Goal: Transaction & Acquisition: Purchase product/service

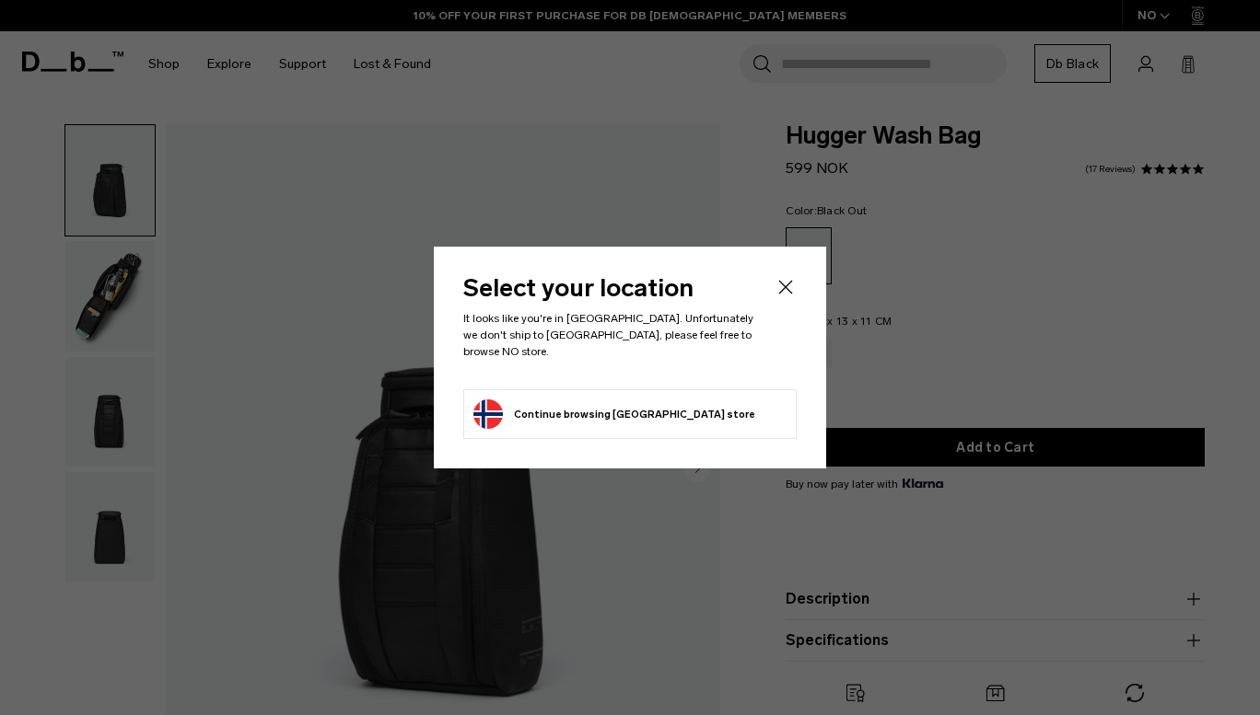
click at [786, 292] on icon "Close" at bounding box center [785, 287] width 22 height 22
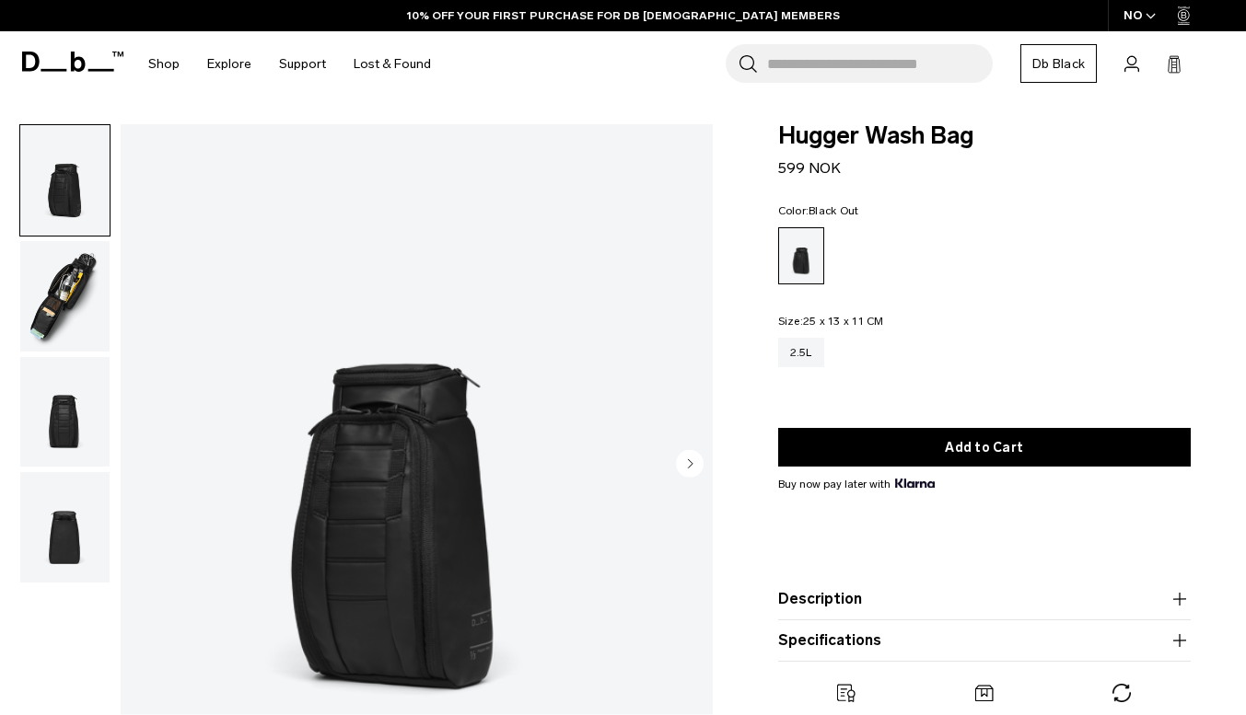
click at [1131, 17] on div "NO" at bounding box center [1140, 15] width 64 height 31
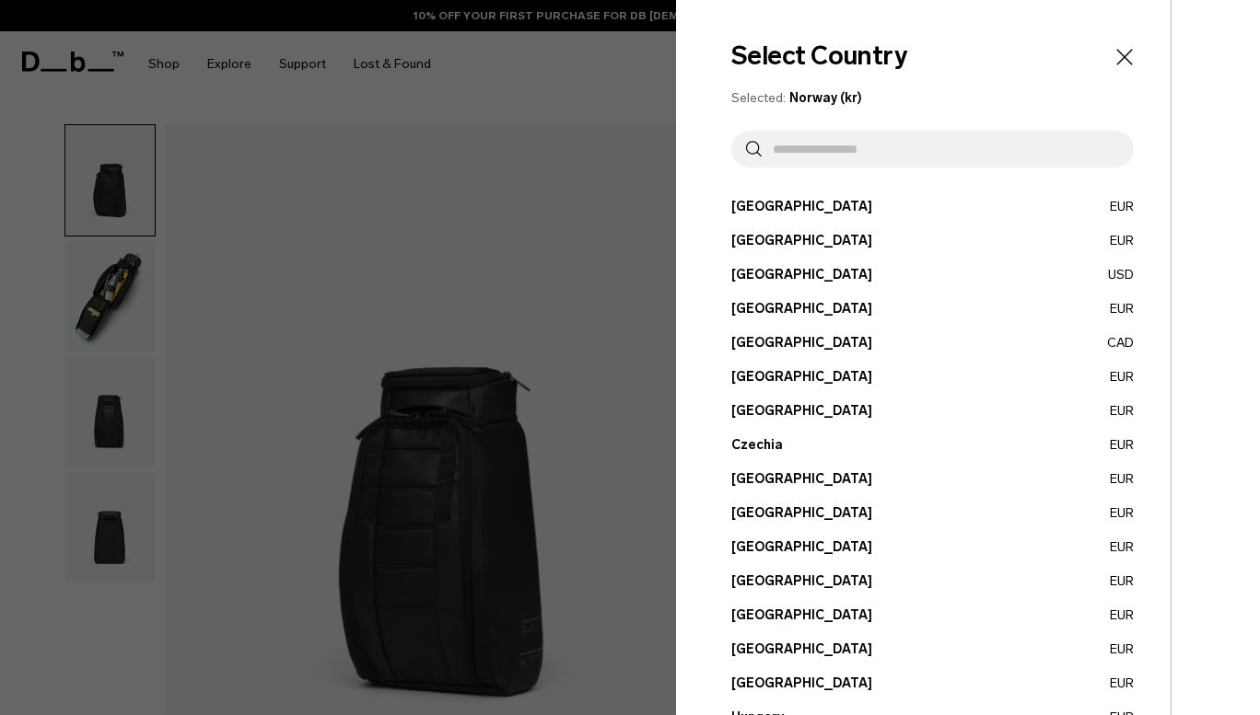
click at [737, 206] on button "Austria EUR" at bounding box center [932, 206] width 402 height 19
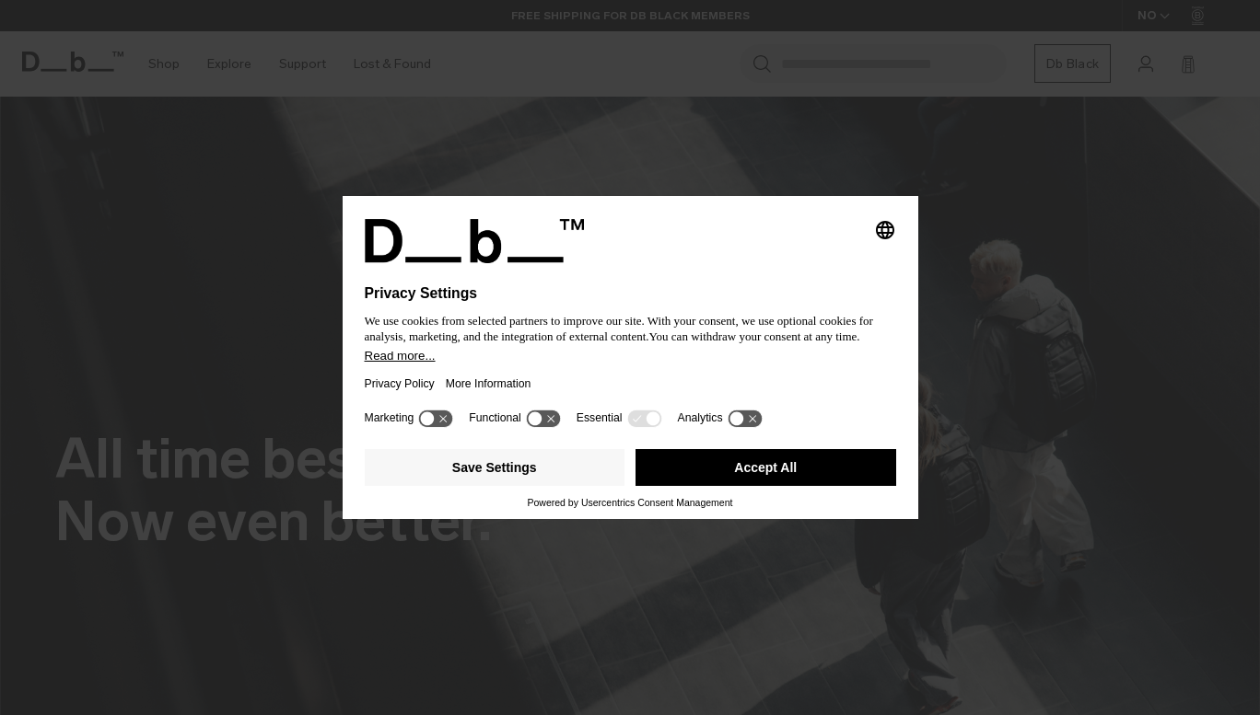
click at [691, 477] on button "Accept All" at bounding box center [765, 467] width 261 height 37
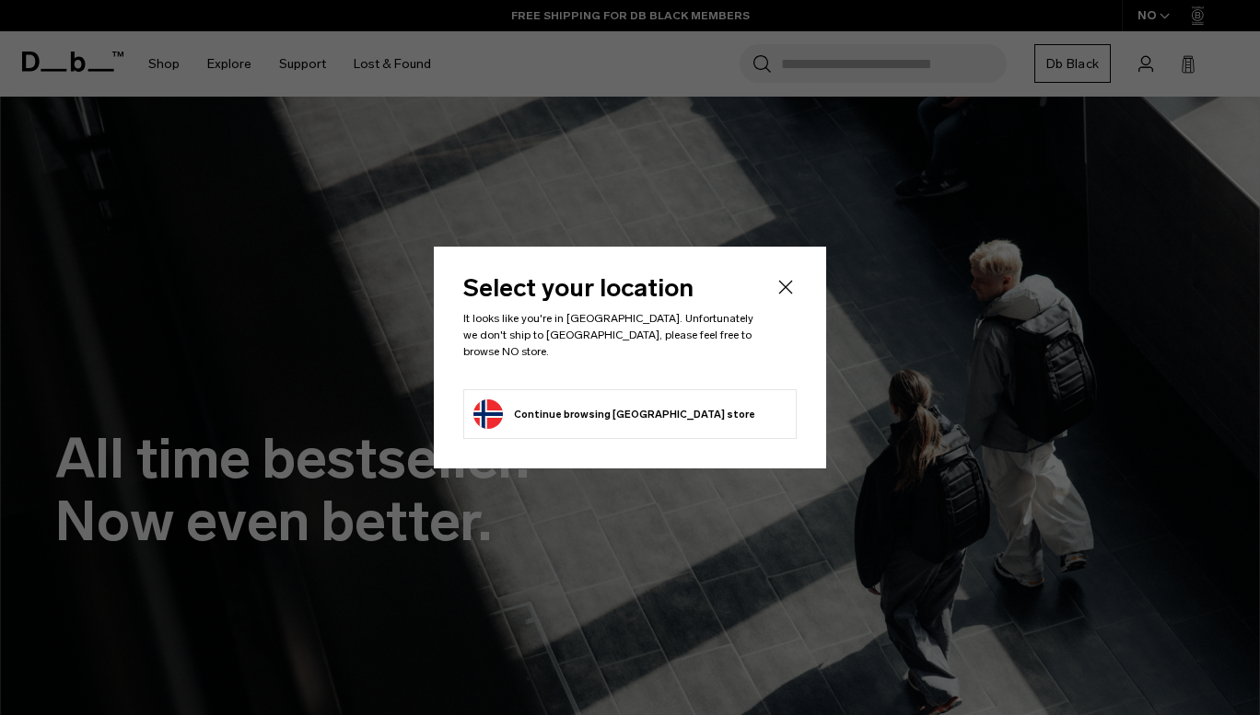
click at [780, 296] on icon "Close" at bounding box center [785, 287] width 22 height 22
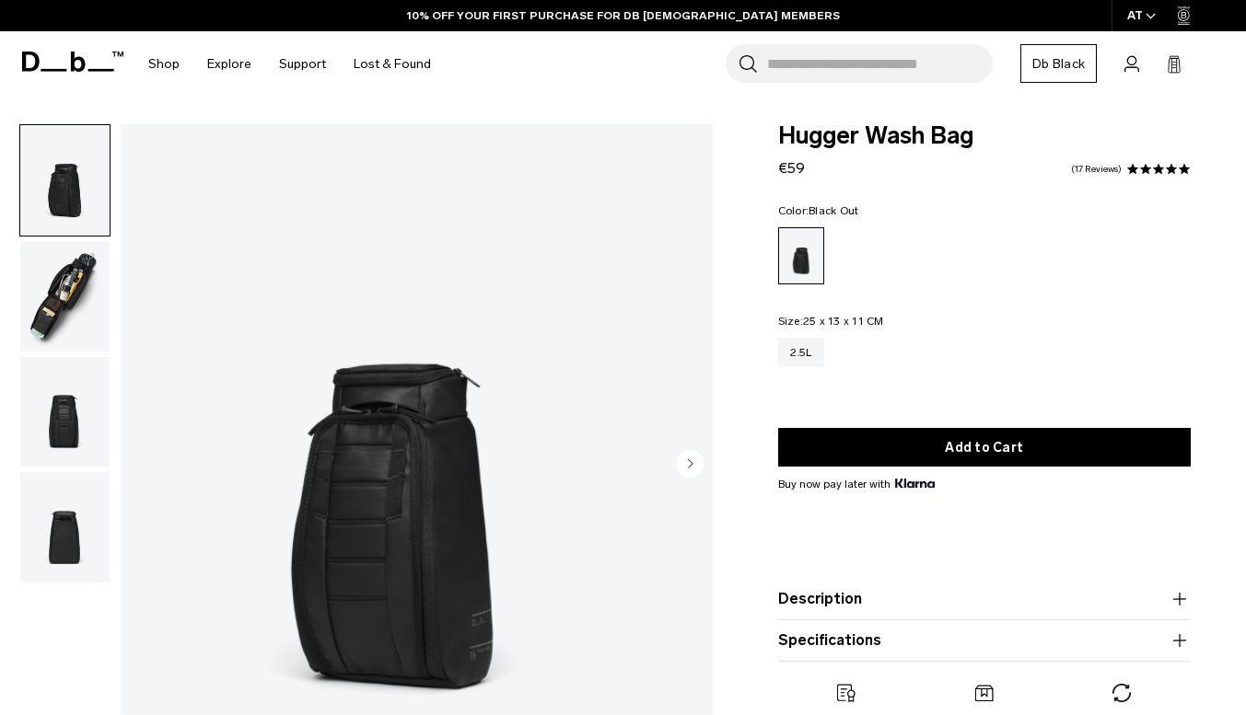
click at [108, 241] on img "button" at bounding box center [64, 296] width 89 height 110
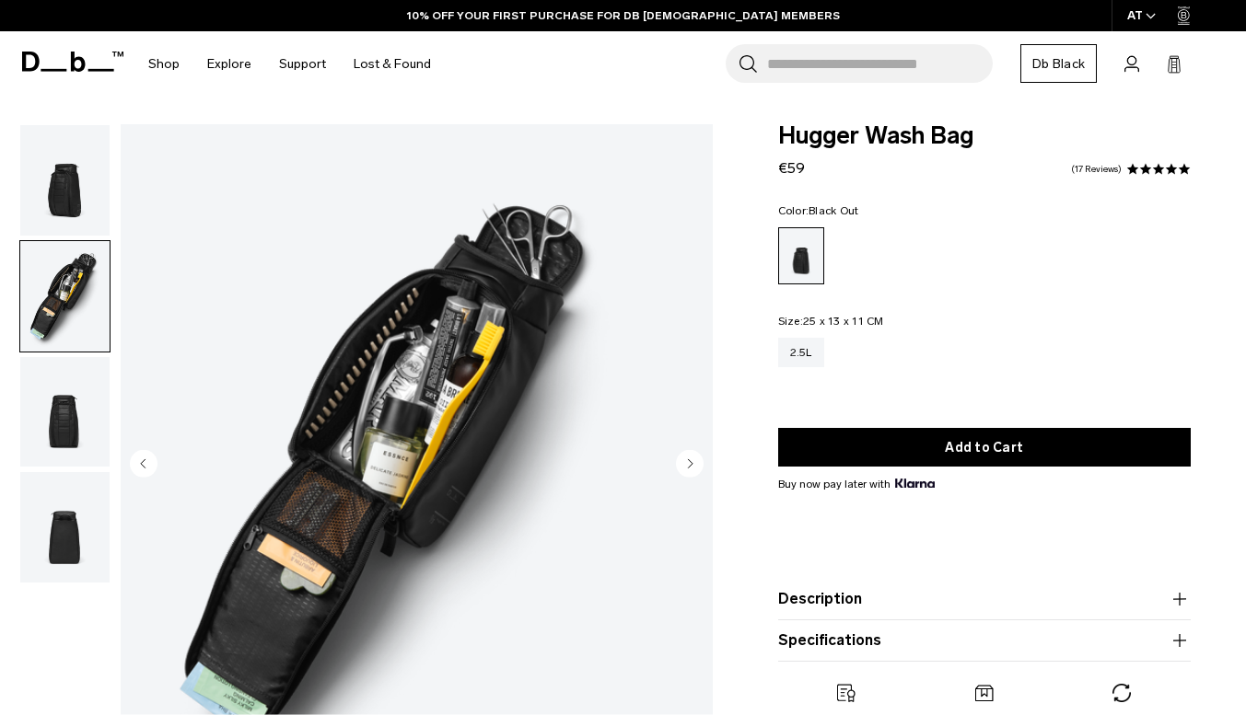
click at [110, 357] on img "button" at bounding box center [64, 412] width 89 height 110
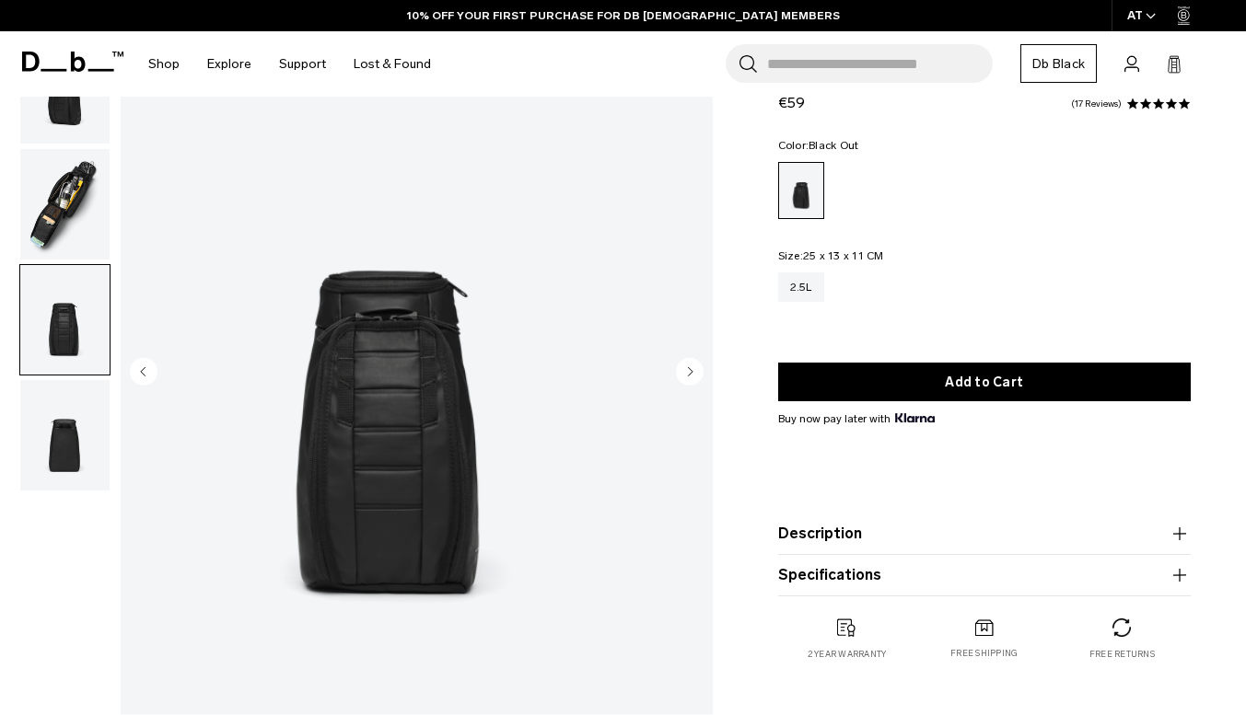
click at [110, 429] on img "button" at bounding box center [64, 435] width 89 height 110
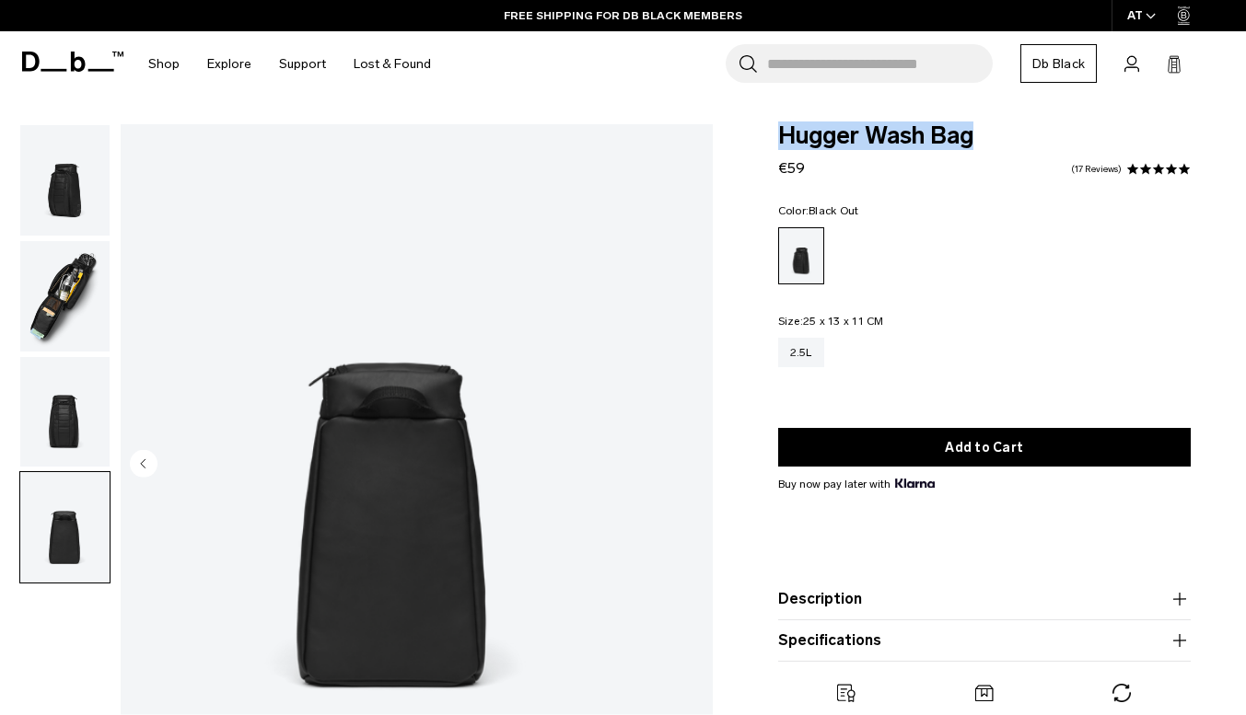
drag, startPoint x: 778, startPoint y: 132, endPoint x: 982, endPoint y: 136, distance: 203.6
click at [982, 136] on span "Hugger Wash Bag" at bounding box center [984, 136] width 413 height 24
